Goal: Find specific page/section: Find specific page/section

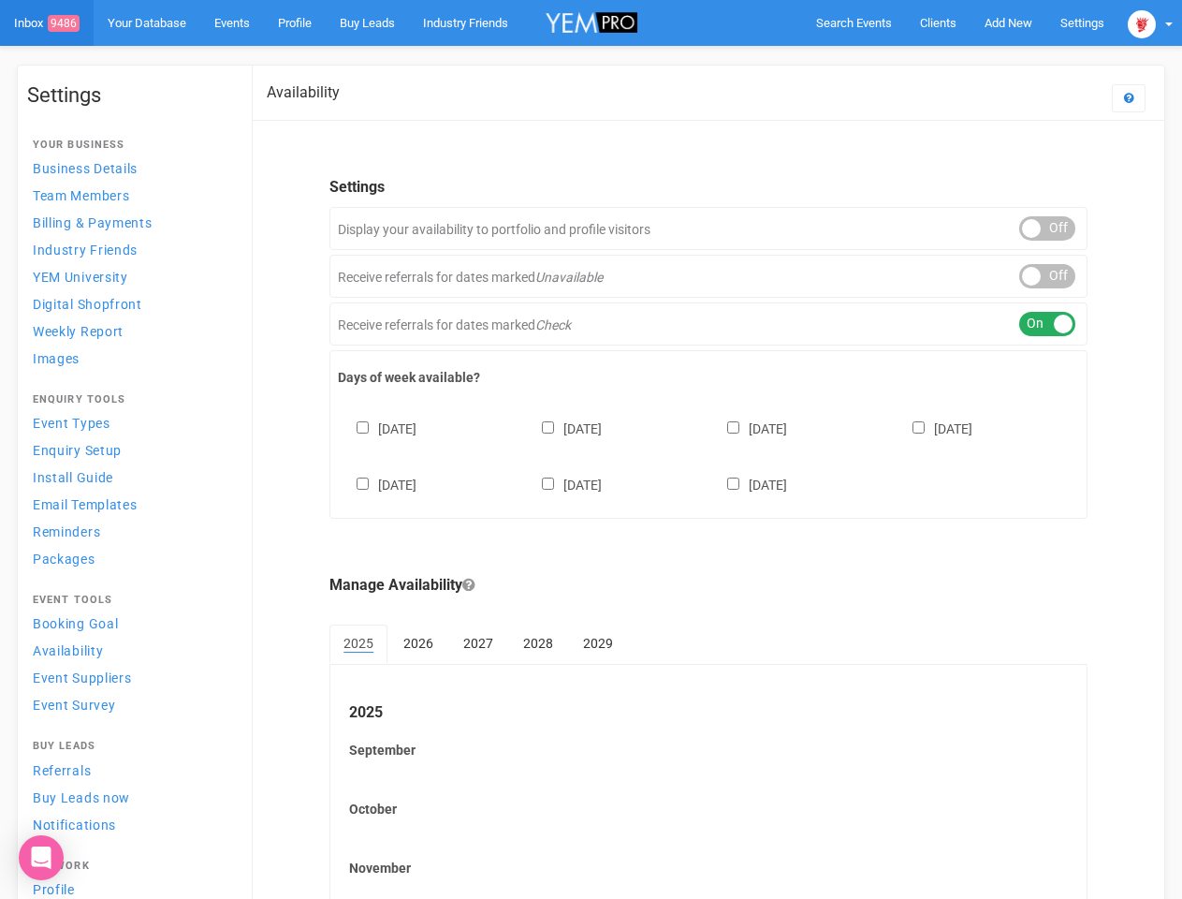
click at [591, 449] on div "[DATE] [DATE] [DATE] [DATE] [DATE] [DATE] [DATE]" at bounding box center [708, 447] width 741 height 112
click at [854, 22] on span "Search Events" at bounding box center [854, 23] width 76 height 14
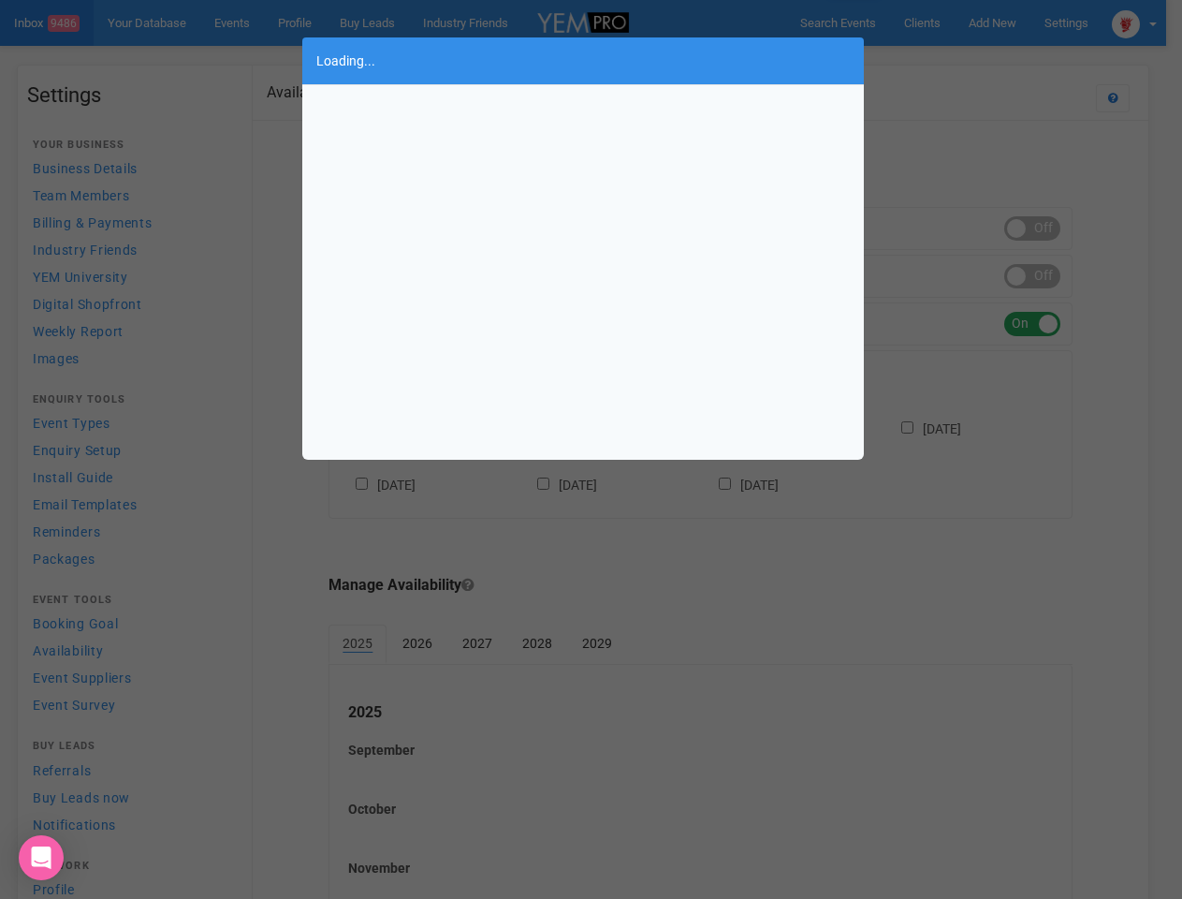
click at [1008, 22] on div "Loading..." at bounding box center [591, 449] width 1182 height 899
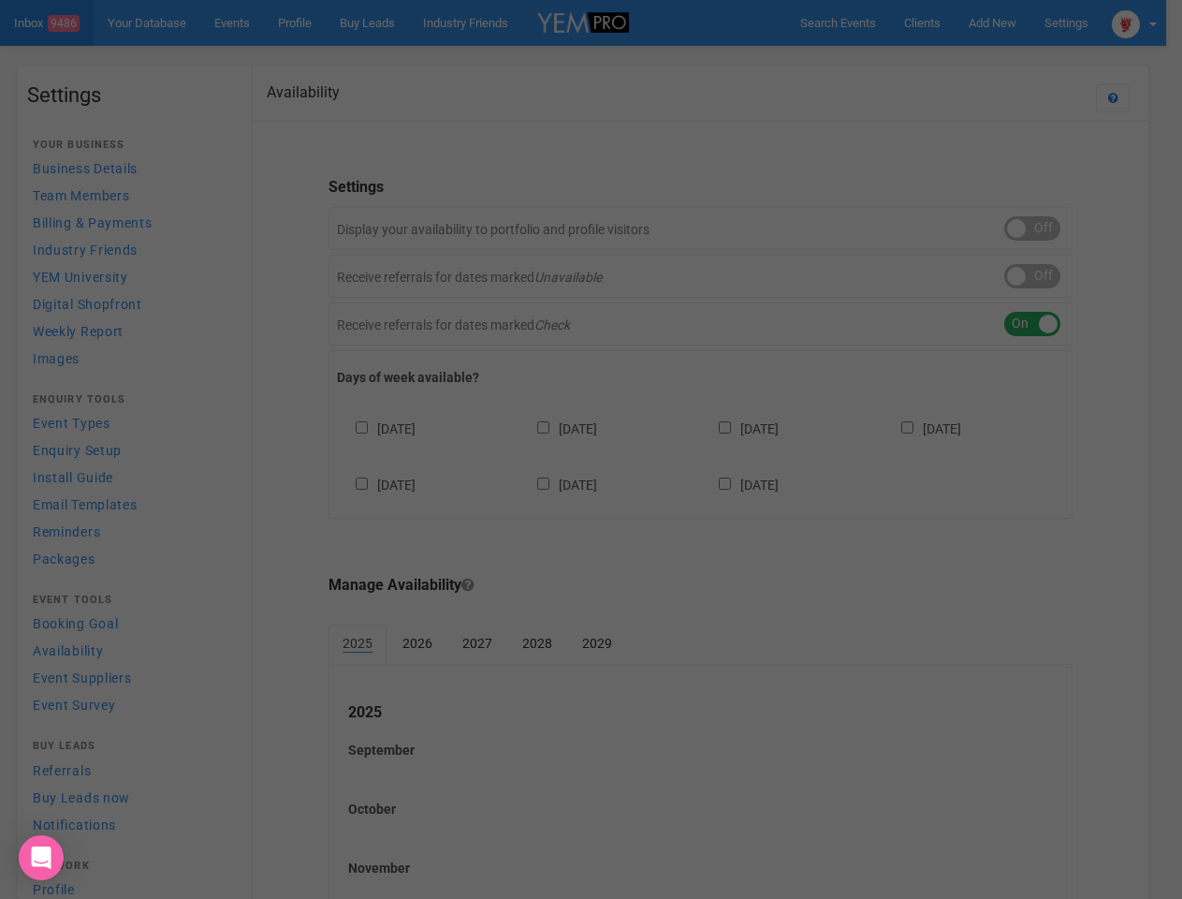
click at [965, 60] on div "Loading..." at bounding box center [591, 449] width 1182 height 899
click at [1150, 22] on div "Loading..." at bounding box center [591, 449] width 1182 height 899
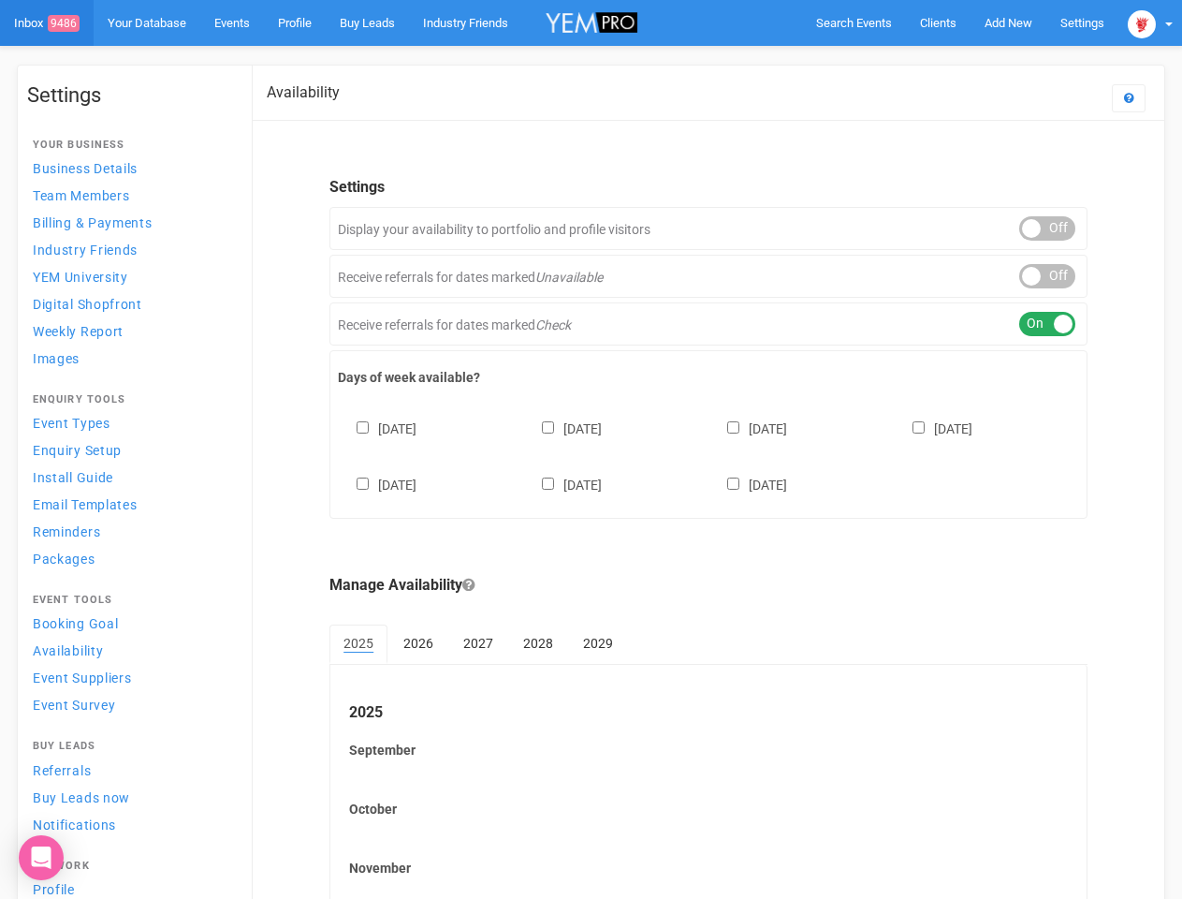
click at [1047, 228] on div "ON OFF" at bounding box center [1047, 228] width 56 height 24
click at [1047, 276] on div "ON OFF" at bounding box center [1047, 276] width 56 height 24
click at [1047, 324] on div "ON OFF" at bounding box center [1047, 324] width 56 height 24
click at [709, 454] on div "[DATE] [DATE] [DATE] [DATE] [DATE] [DATE] [DATE]" at bounding box center [708, 447] width 741 height 112
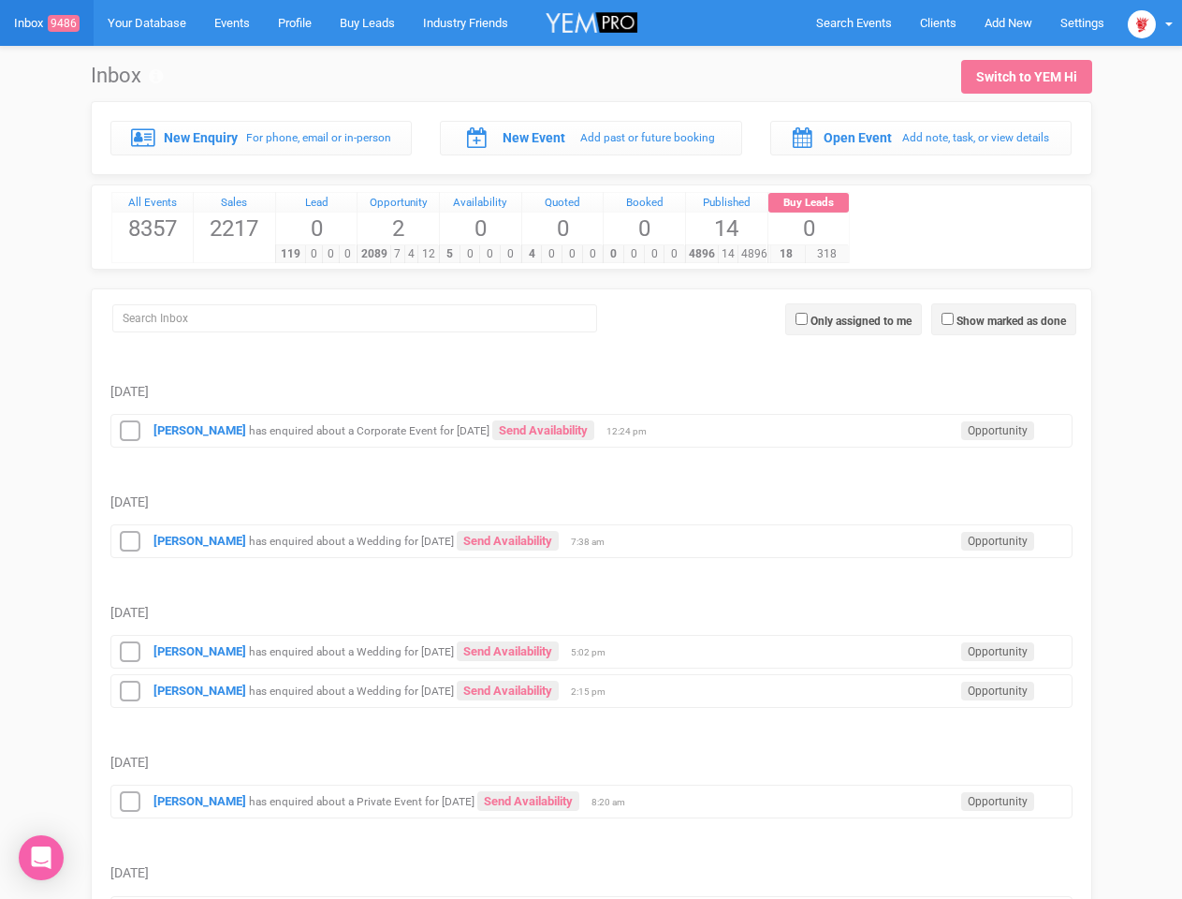
click at [591, 449] on td "Sunday, August 31" at bounding box center [591, 482] width 962 height 71
click at [854, 22] on span "Search Events" at bounding box center [854, 23] width 76 height 14
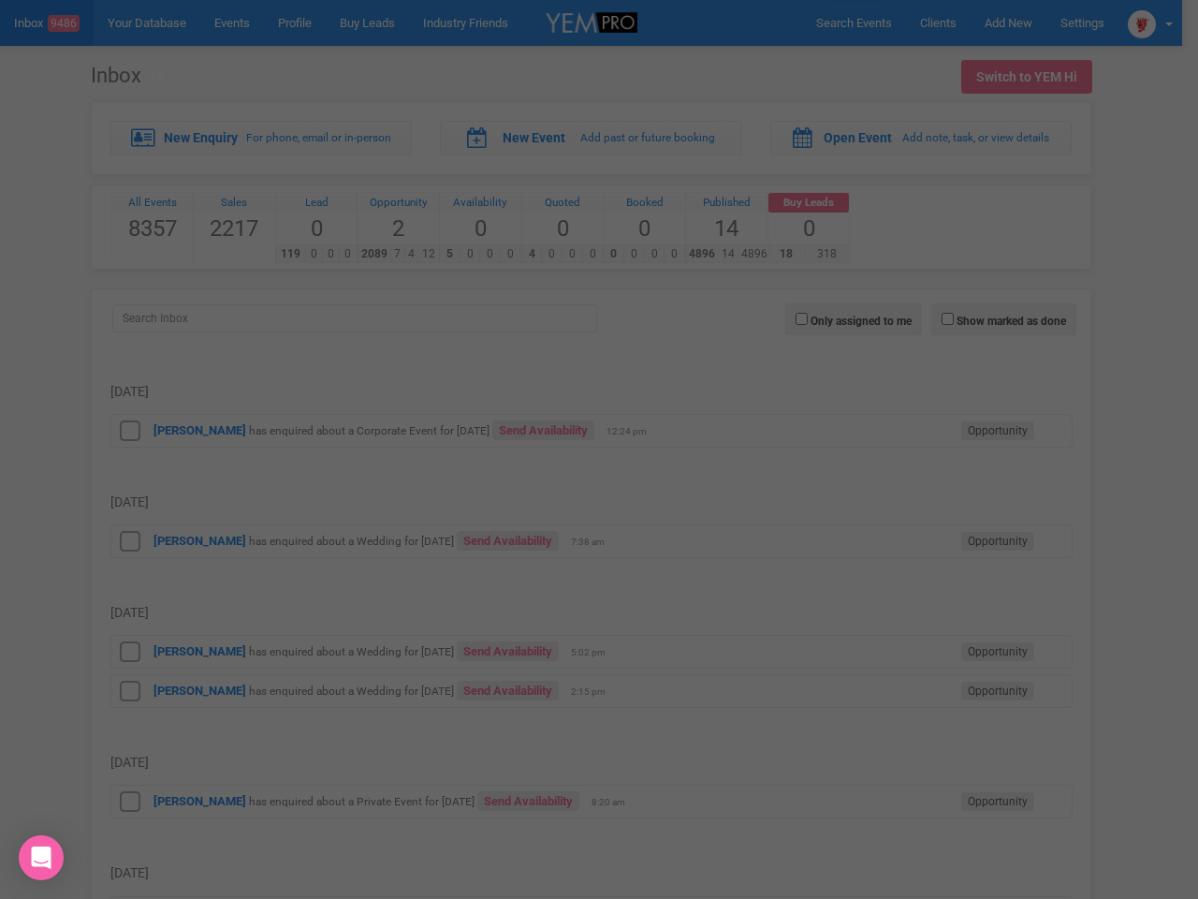
click at [1008, 22] on div at bounding box center [599, 449] width 1198 height 899
click at [1150, 22] on div at bounding box center [599, 449] width 1198 height 899
click at [1003, 319] on div at bounding box center [599, 449] width 1198 height 899
